Goal: Task Accomplishment & Management: Complete application form

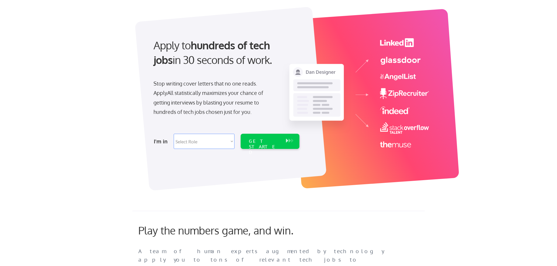
click at [219, 144] on select "Select Role Software Engineering Product Management Customer Success Sales UI/U…" at bounding box center [204, 141] width 61 height 15
select select ""data_science___analytics""
click at [174, 134] on select "Select Role Software Engineering Product Management Customer Success Sales UI/U…" at bounding box center [204, 141] width 61 height 15
select select ""data_science___analytics""
click at [263, 144] on div "GET STARTED" at bounding box center [264, 147] width 31 height 17
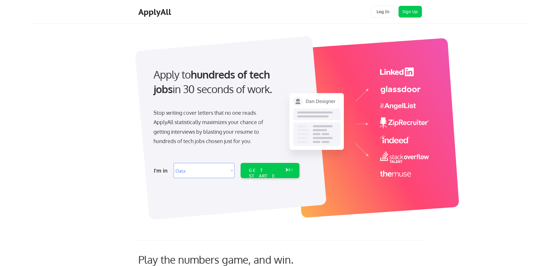
select select ""data_science___analytics""
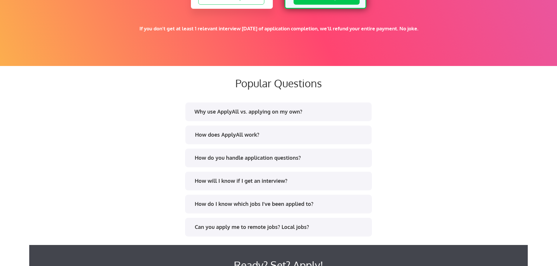
scroll to position [1170, 0]
